Goal: Transaction & Acquisition: Purchase product/service

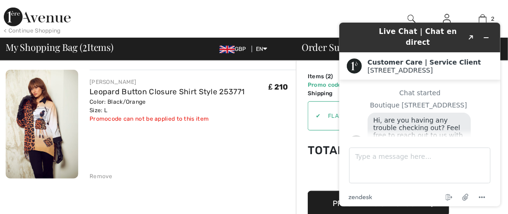
scroll to position [11, 0]
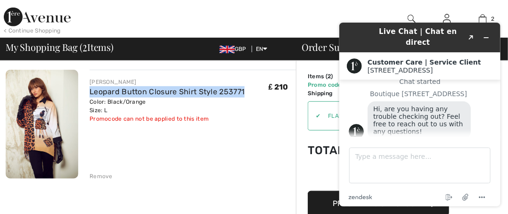
drag, startPoint x: 85, startPoint y: 89, endPoint x: 246, endPoint y: 93, distance: 161.2
click at [246, 93] on div "[PERSON_NAME] Leopard Button Closure Shirt Style 253771 Color: Black/Orange Siz…" at bounding box center [187, 125] width 218 height 111
copy link "Leopard Button Closure Shirt Style 253771"
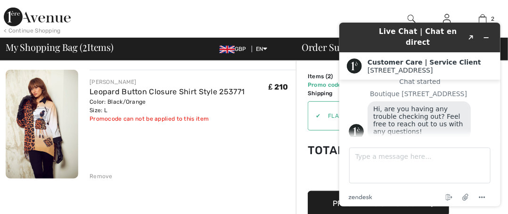
click at [241, 149] on div "[PERSON_NAME] Leopard Button Closure Shirt Style 253771 Color: Black/Orange Siz…" at bounding box center [193, 125] width 206 height 111
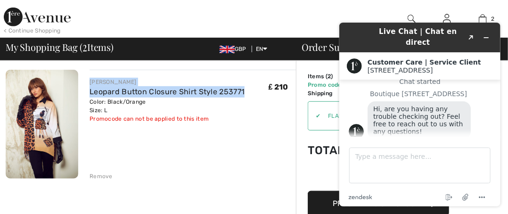
drag, startPoint x: 87, startPoint y: 78, endPoint x: 245, endPoint y: 92, distance: 159.0
click at [245, 92] on div "[PERSON_NAME] Leopard Button Closure Shirt Style 253771 Color: Black/Orange Siz…" at bounding box center [187, 125] width 218 height 111
copy div "[PERSON_NAME] Leopard Button Closure Shirt Style 253771"
